Goal: Information Seeking & Learning: Check status

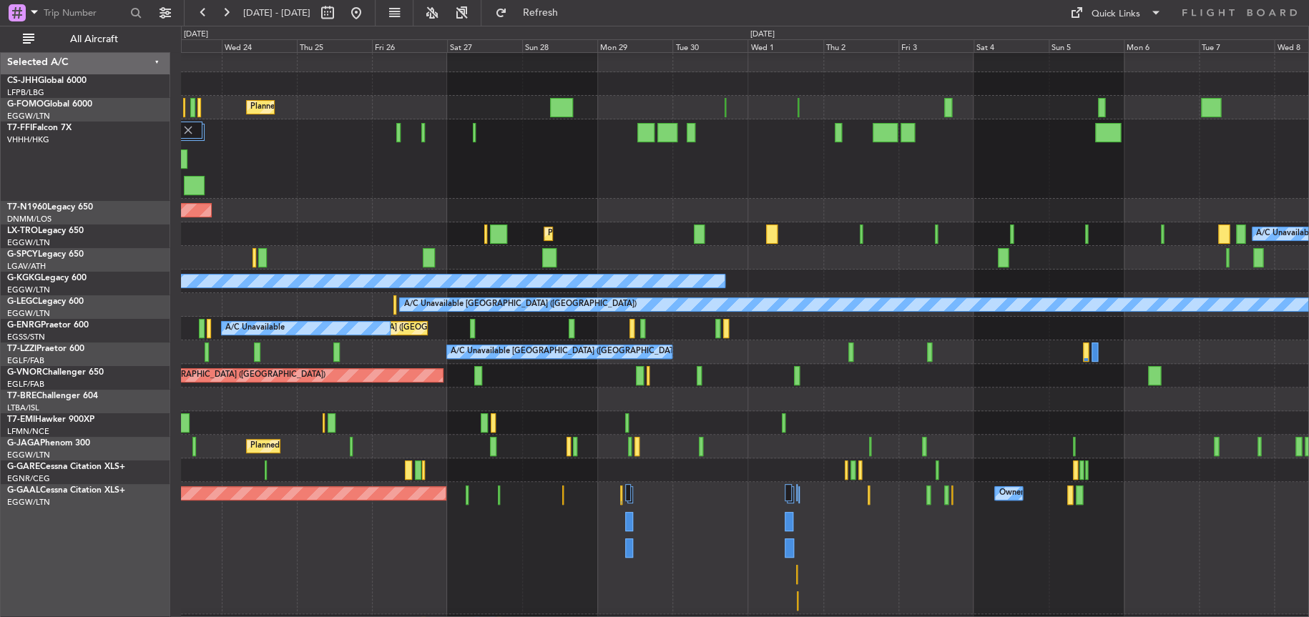
click at [662, 589] on div "Planned Maint Dusseldorf Owner Owner Owner" at bounding box center [744, 548] width 1127 height 132
click at [881, 566] on div "Planned Maint Dusseldorf Owner Owner Owner" at bounding box center [744, 548] width 1126 height 132
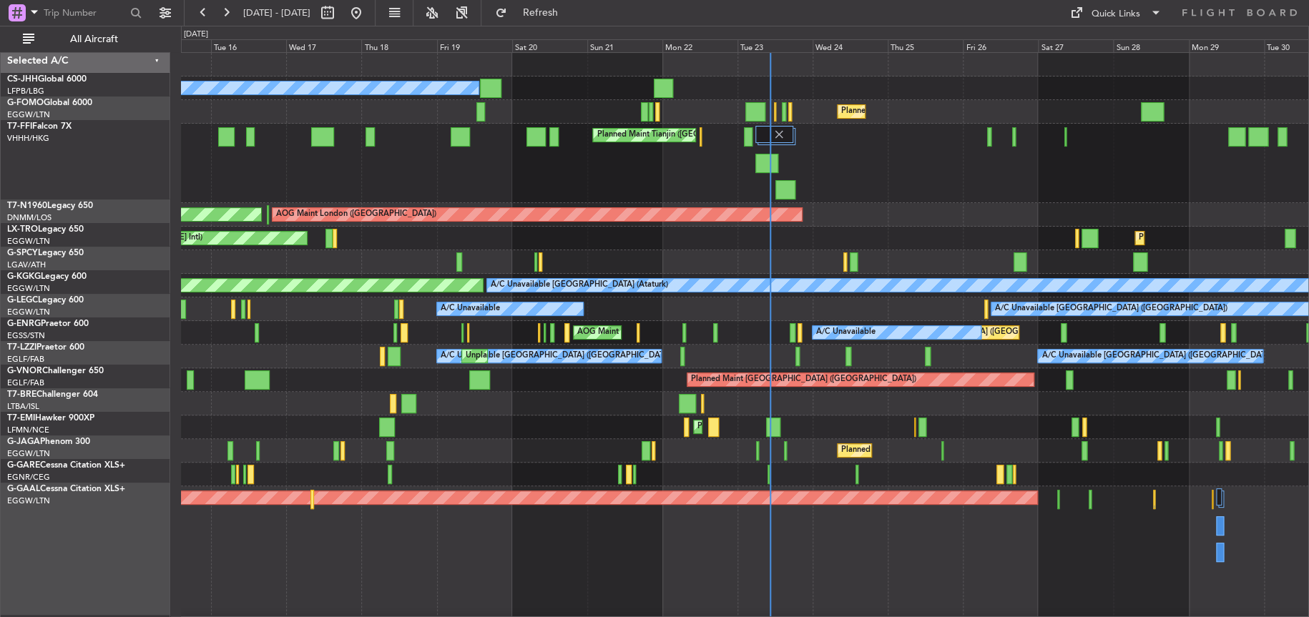
scroll to position [0, 0]
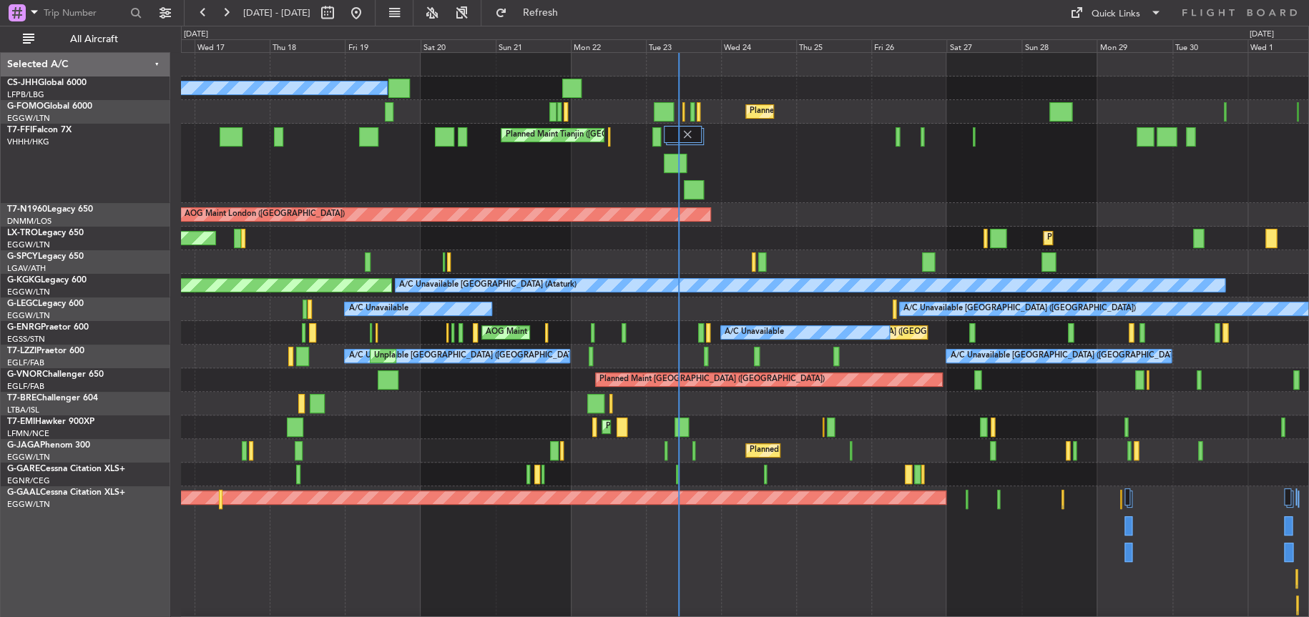
click at [796, 458] on div "Planned Maint [GEOGRAPHIC_DATA] ([GEOGRAPHIC_DATA])" at bounding box center [744, 451] width 1127 height 24
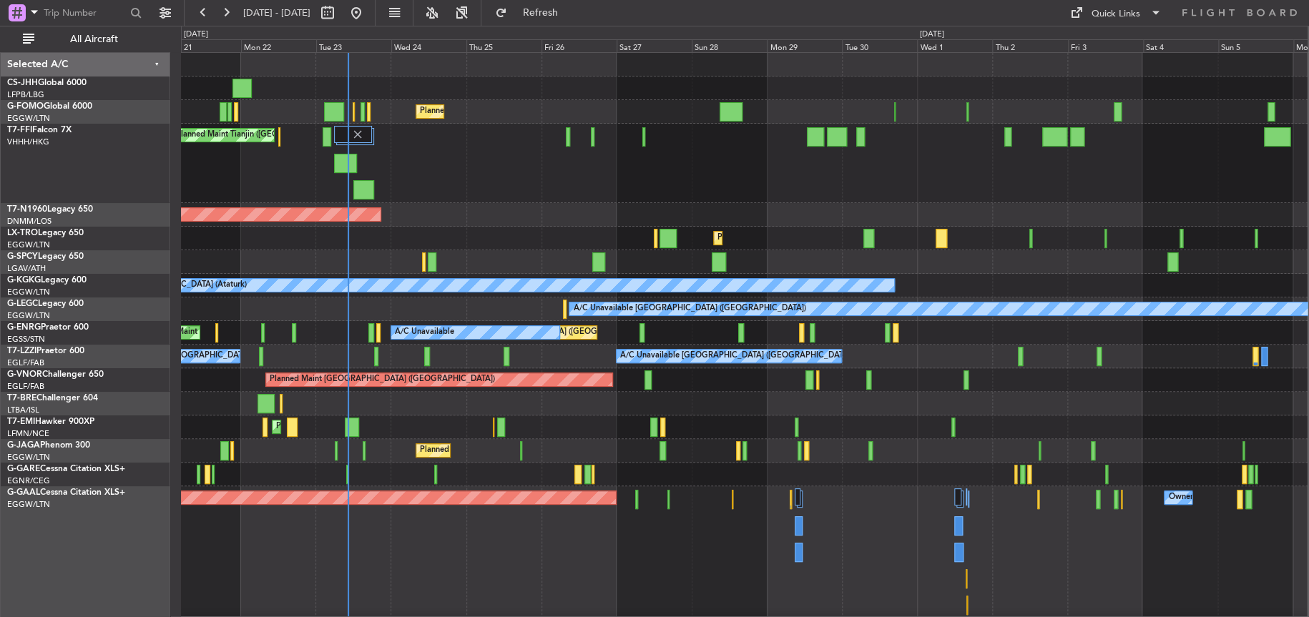
click at [551, 165] on div "Planned Maint Tianjin ([GEOGRAPHIC_DATA])" at bounding box center [744, 163] width 1126 height 79
click at [534, 162] on div "Planned Maint Tianjin ([GEOGRAPHIC_DATA])" at bounding box center [744, 163] width 1126 height 79
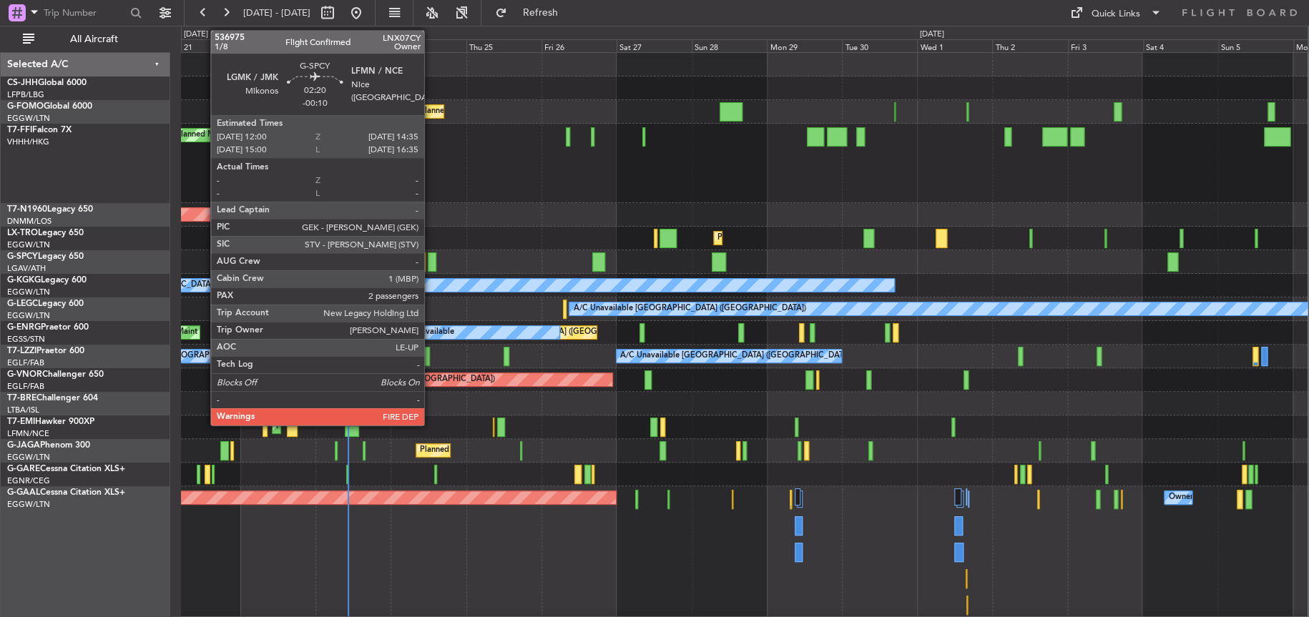
click at [431, 260] on div at bounding box center [432, 261] width 9 height 19
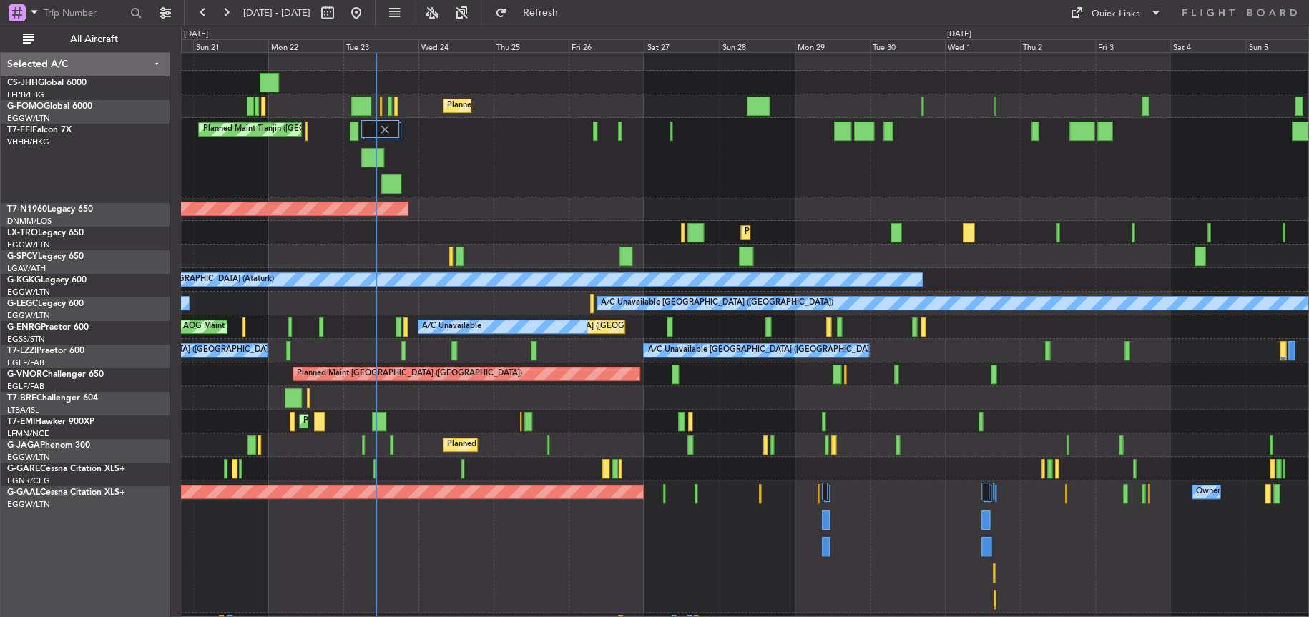
scroll to position [14, 0]
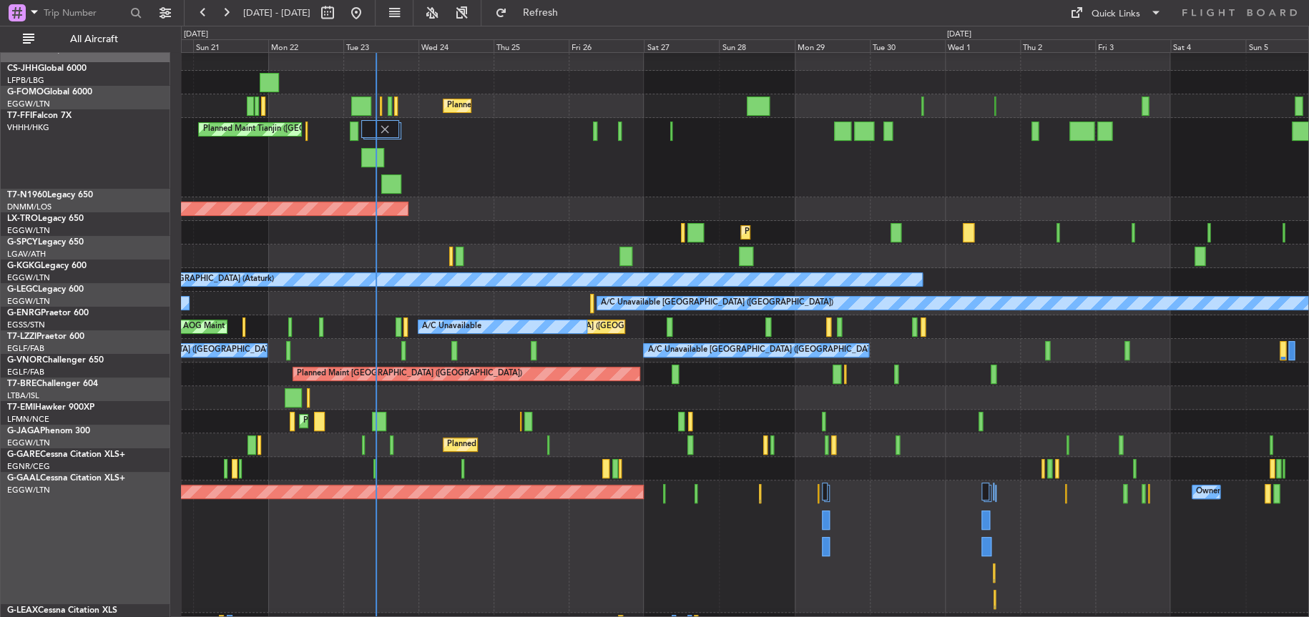
click at [516, 410] on div "Planned Maint [GEOGRAPHIC_DATA]" at bounding box center [744, 422] width 1127 height 24
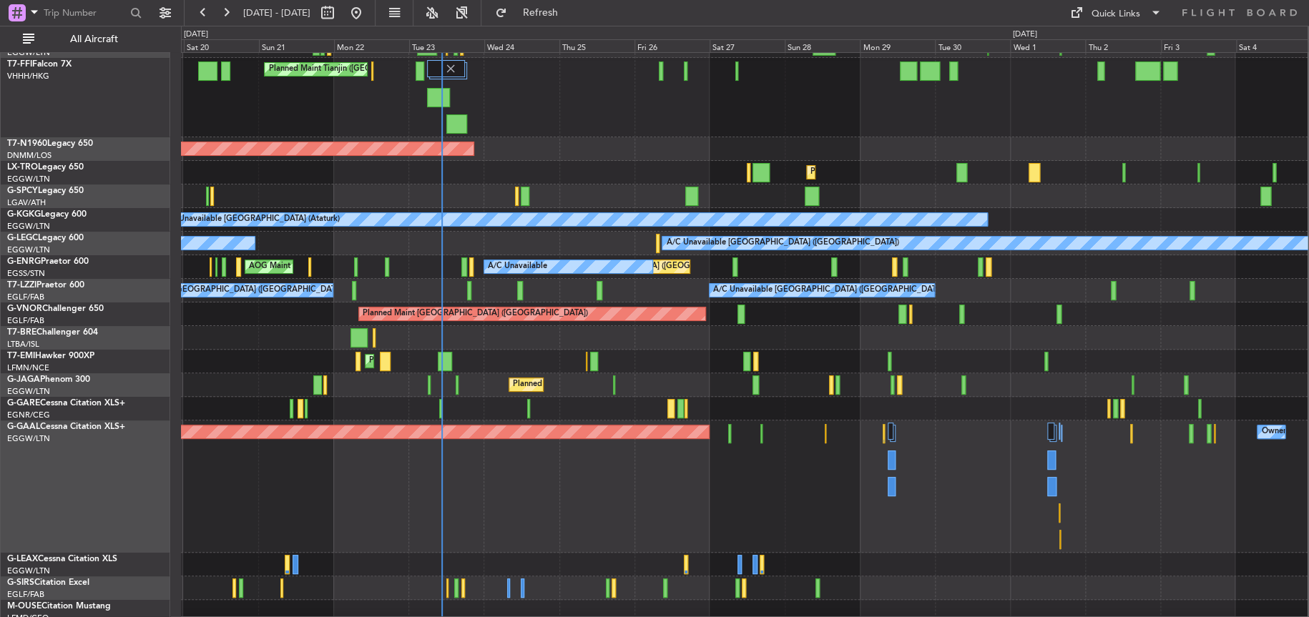
scroll to position [118, 0]
click at [574, 313] on div "Planned Maint [GEOGRAPHIC_DATA] ([GEOGRAPHIC_DATA]) Planned Maint Tianjin ([GEO…" at bounding box center [744, 329] width 1126 height 684
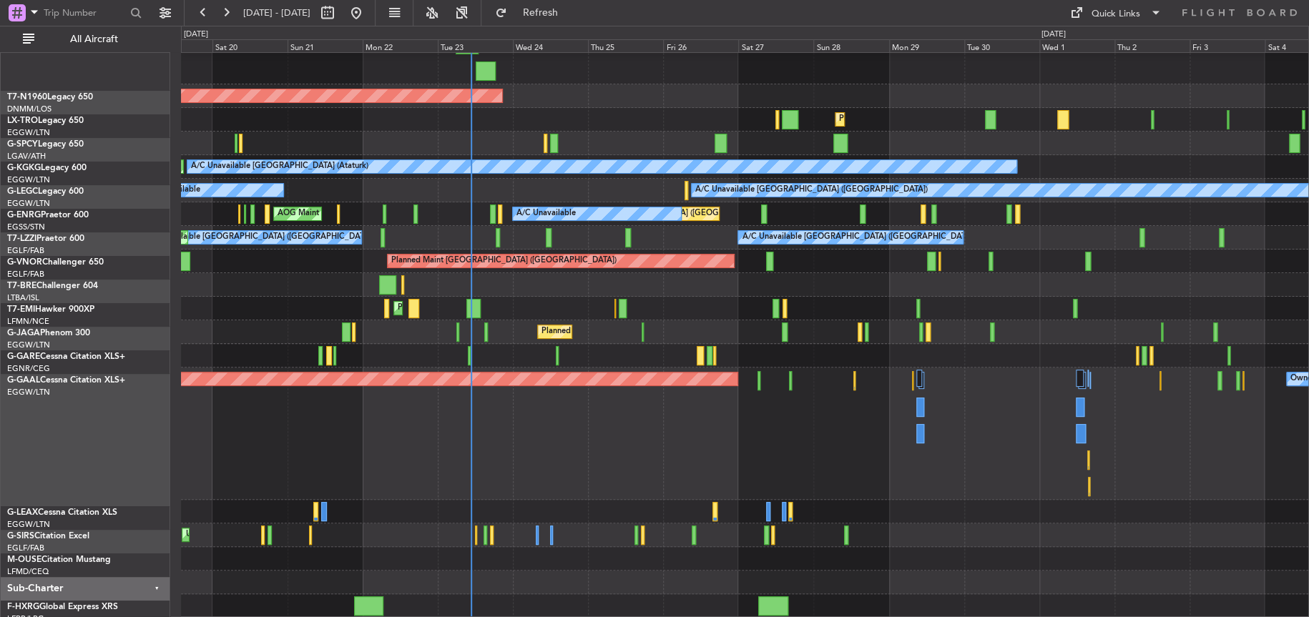
click at [415, 491] on div "Planned Maint Dusseldorf Owner" at bounding box center [744, 434] width 1127 height 132
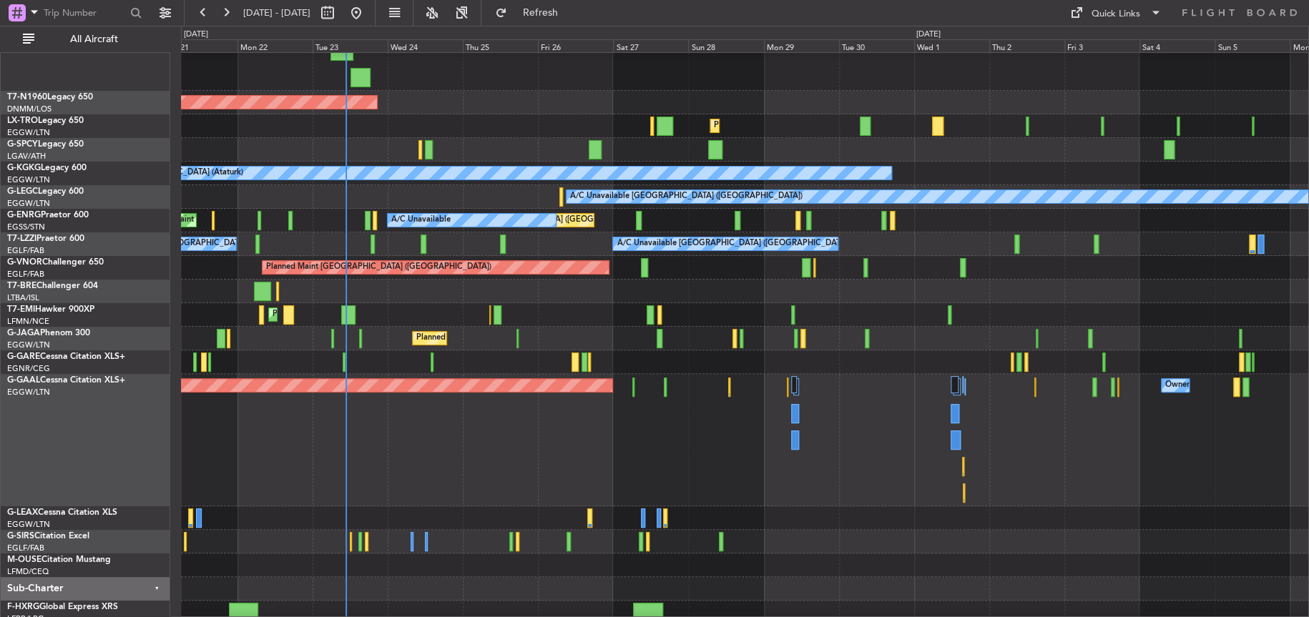
scroll to position [114, 0]
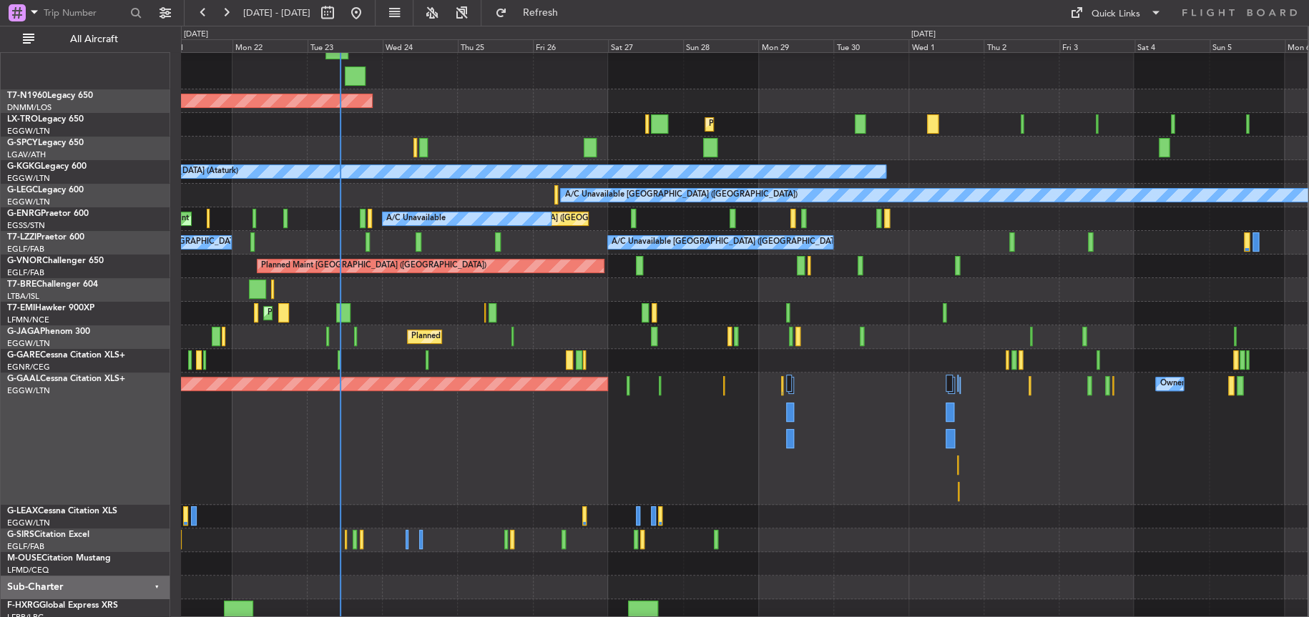
click at [455, 493] on div "Planned Maint Dusseldorf Owner Owner" at bounding box center [744, 439] width 1126 height 132
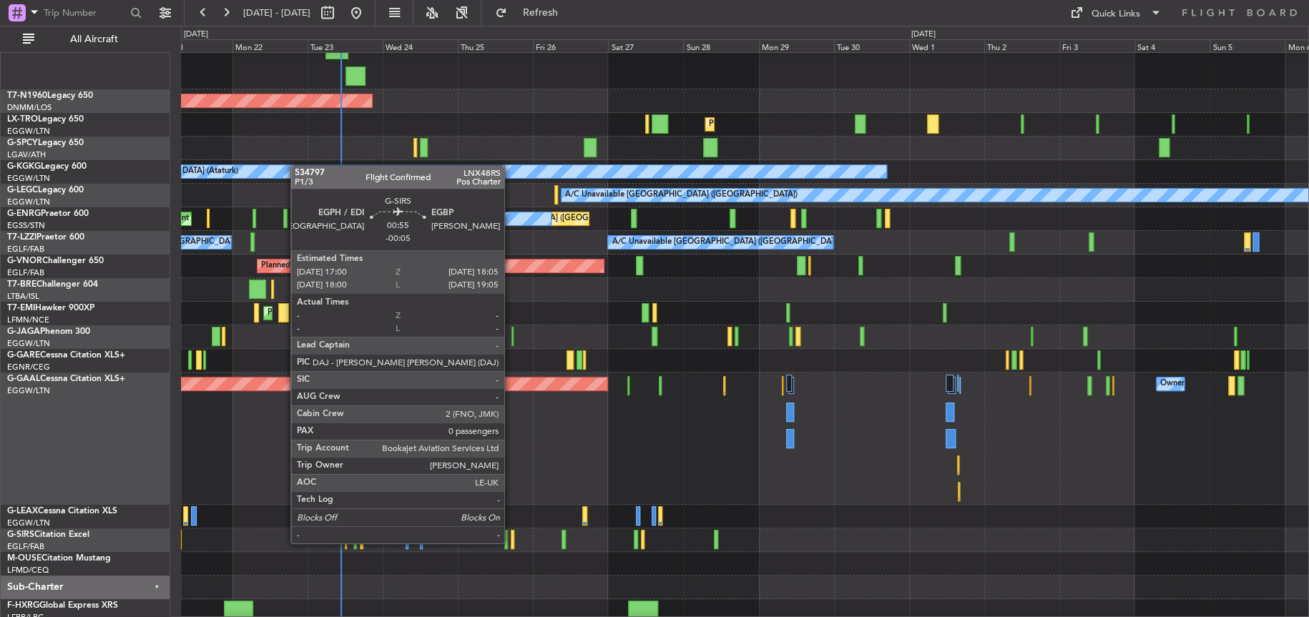
click at [511, 541] on div at bounding box center [513, 539] width 4 height 19
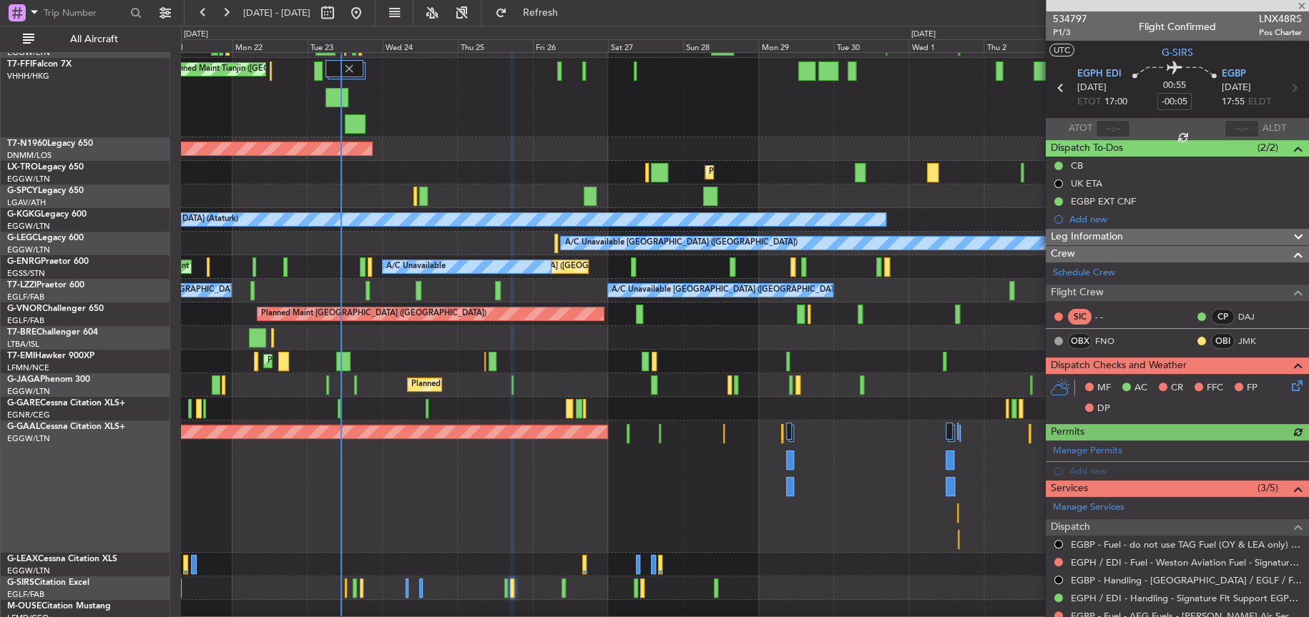
scroll to position [118, 0]
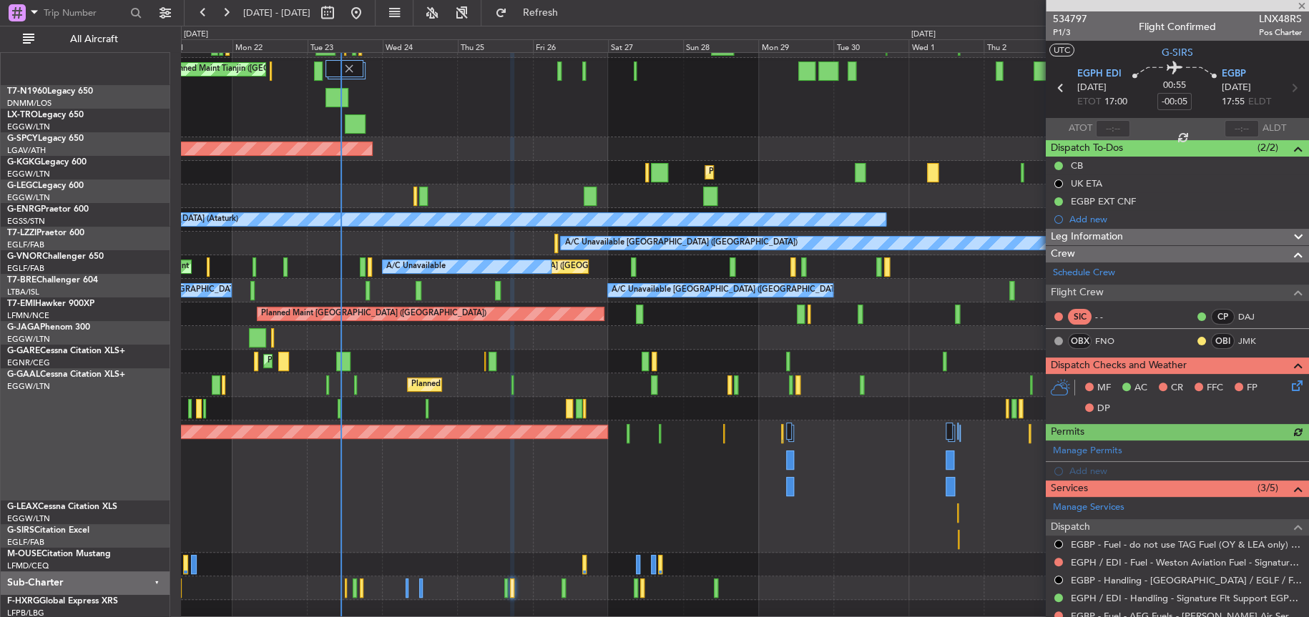
click at [558, 477] on div "Planned Maint Dusseldorf Owner Owner" at bounding box center [744, 486] width 1126 height 132
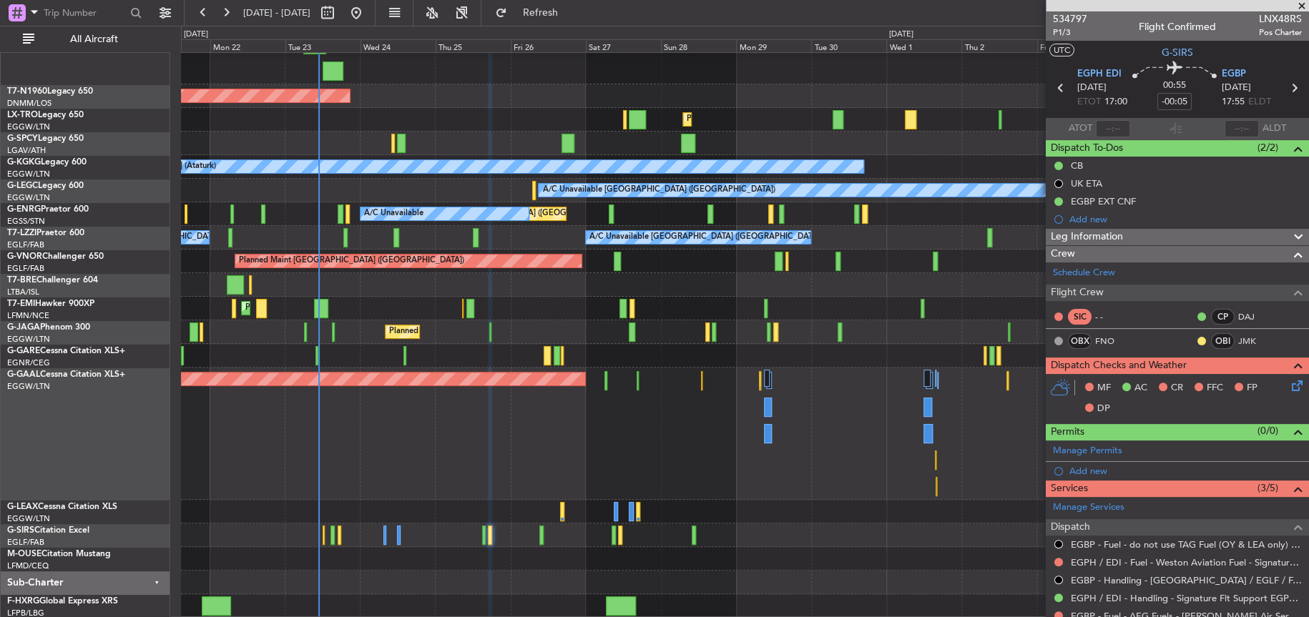
click at [468, 495] on div "Planned Maint Dusseldorf Owner Owner" at bounding box center [744, 434] width 1126 height 132
click at [895, 355] on div at bounding box center [744, 356] width 1126 height 24
click at [512, 285] on div at bounding box center [744, 285] width 1126 height 24
click at [561, 299] on div "Planned Maint [GEOGRAPHIC_DATA]" at bounding box center [744, 309] width 1126 height 24
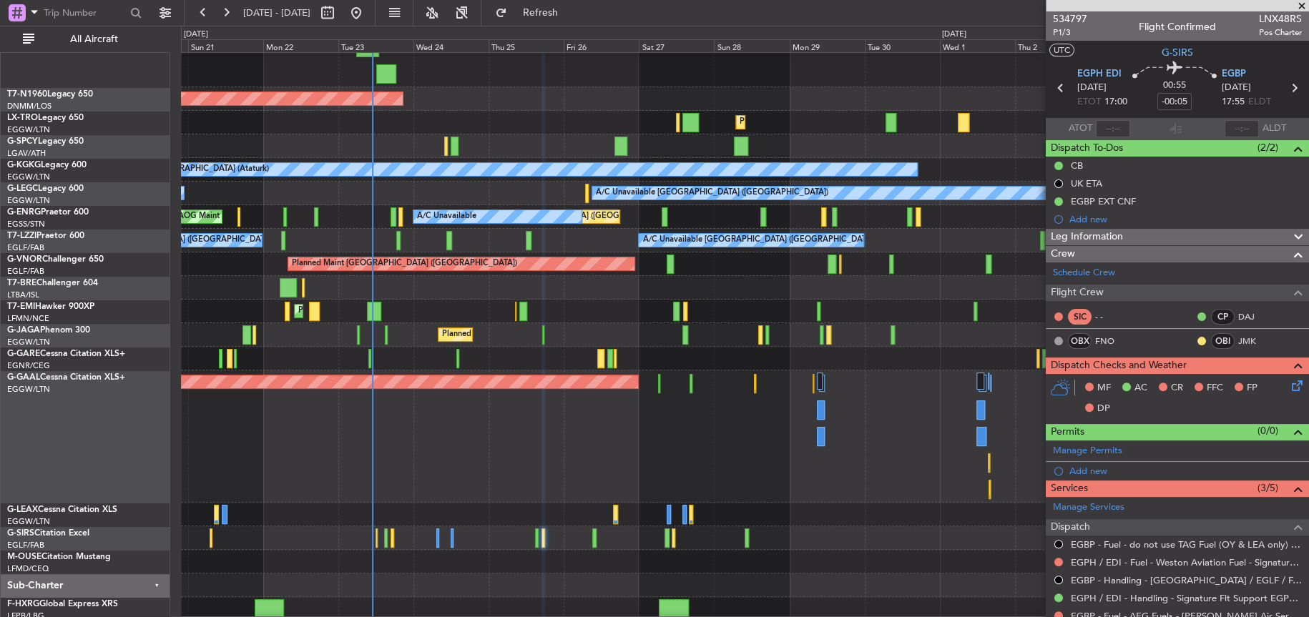
click at [473, 123] on div "Planned Maint [GEOGRAPHIC_DATA] ([GEOGRAPHIC_DATA]) A/C Unavailable Unplanned M…" at bounding box center [744, 123] width 1127 height 24
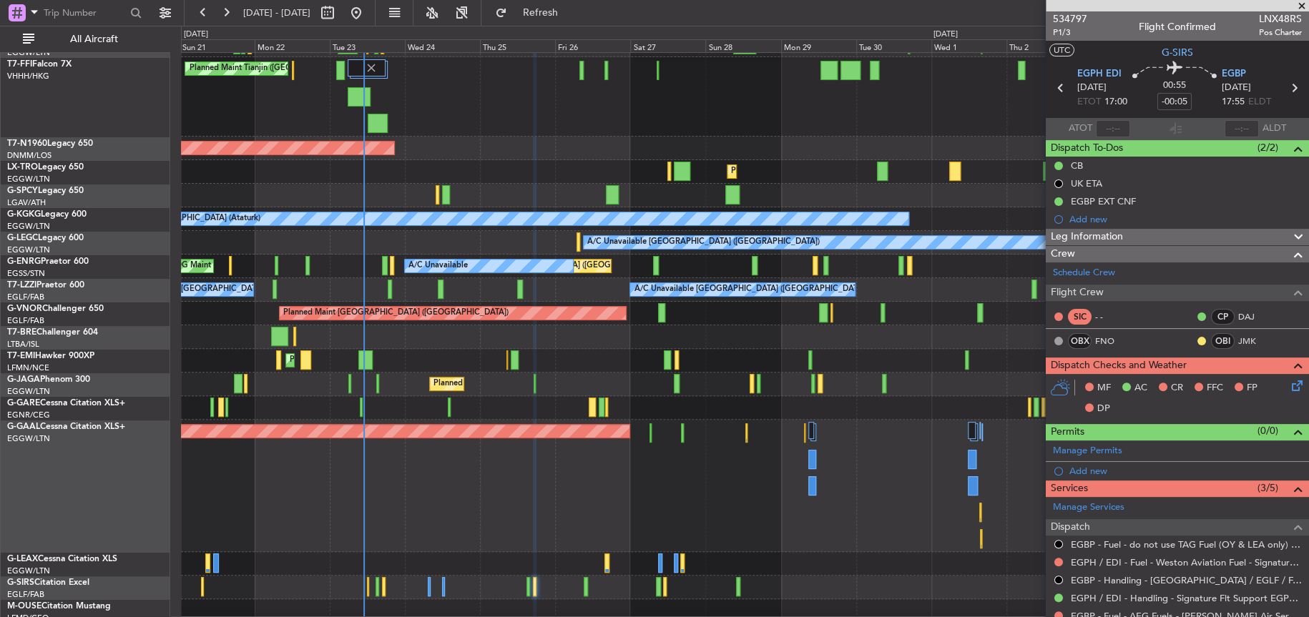
scroll to position [72, 0]
click at [636, 506] on div "Planned Maint Dusseldorf Owner Owner" at bounding box center [744, 486] width 1127 height 132
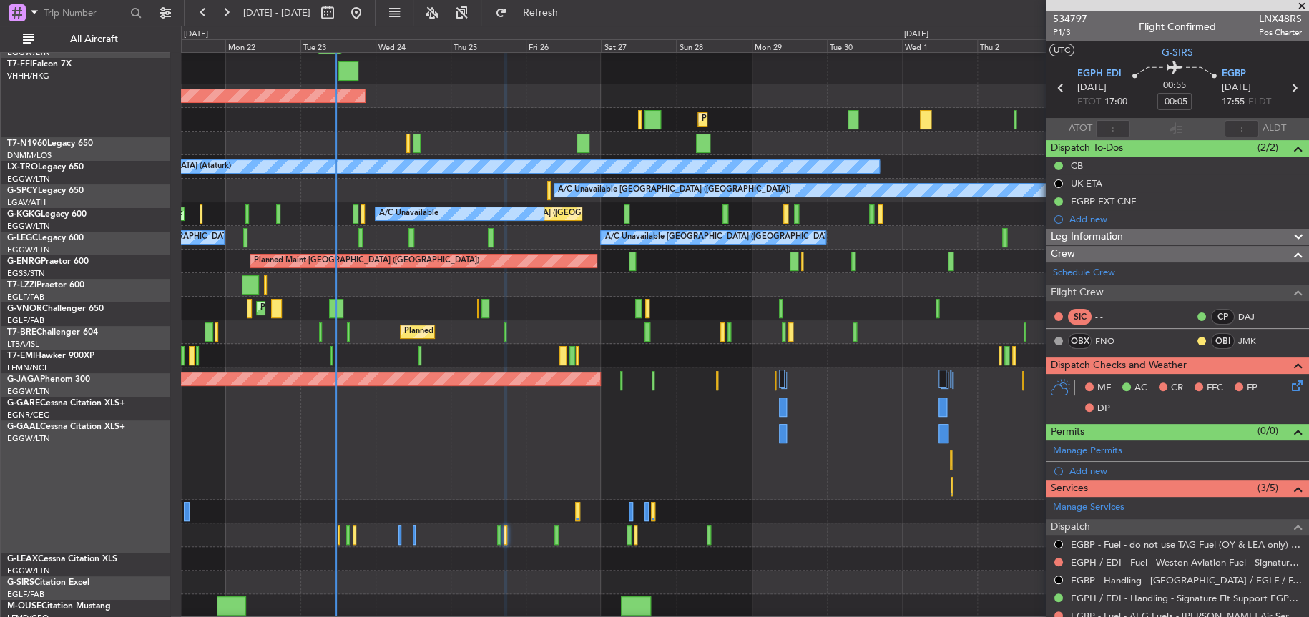
scroll to position [118, 0]
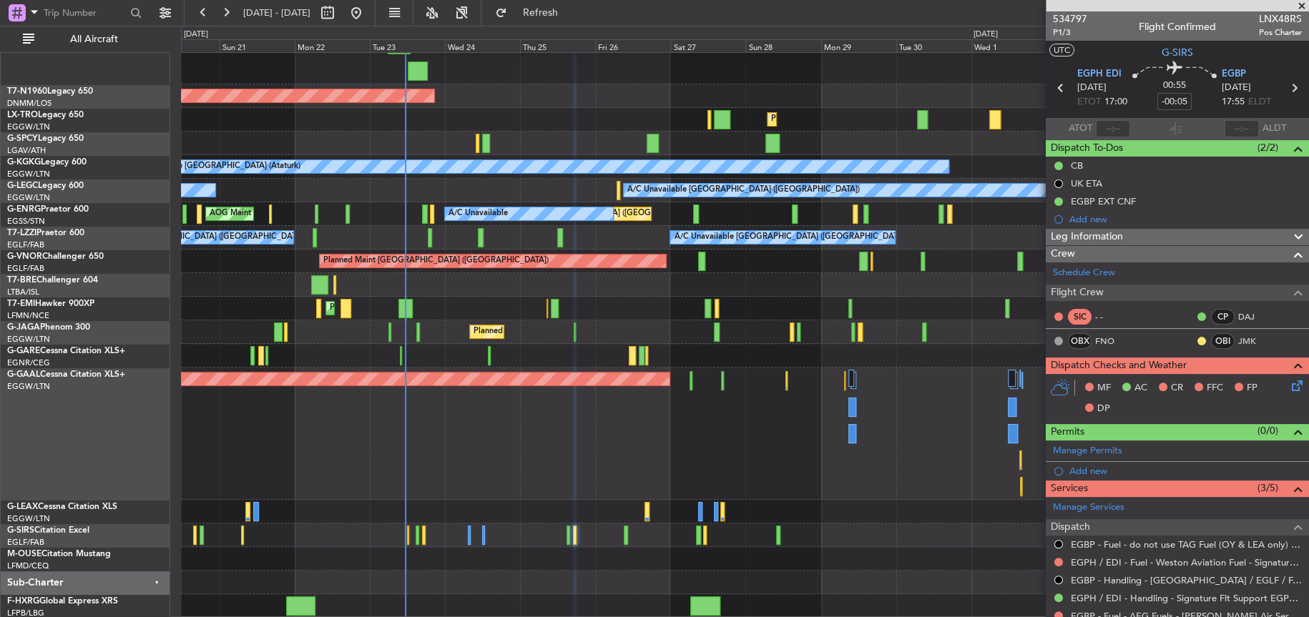
click at [632, 363] on div "Planned Maint Tianjin ([GEOGRAPHIC_DATA]) AOG Maint [GEOGRAPHIC_DATA] ([GEOGRAP…" at bounding box center [744, 276] width 1127 height 684
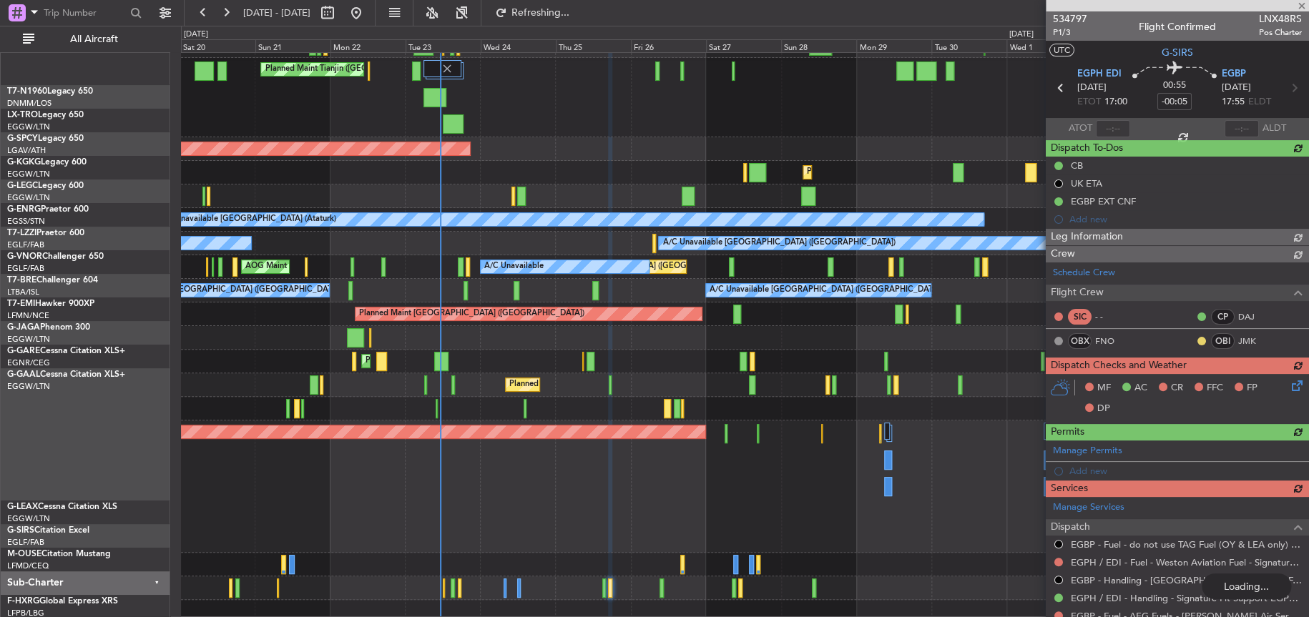
scroll to position [66, 0]
